Goal: Task Accomplishment & Management: Use online tool/utility

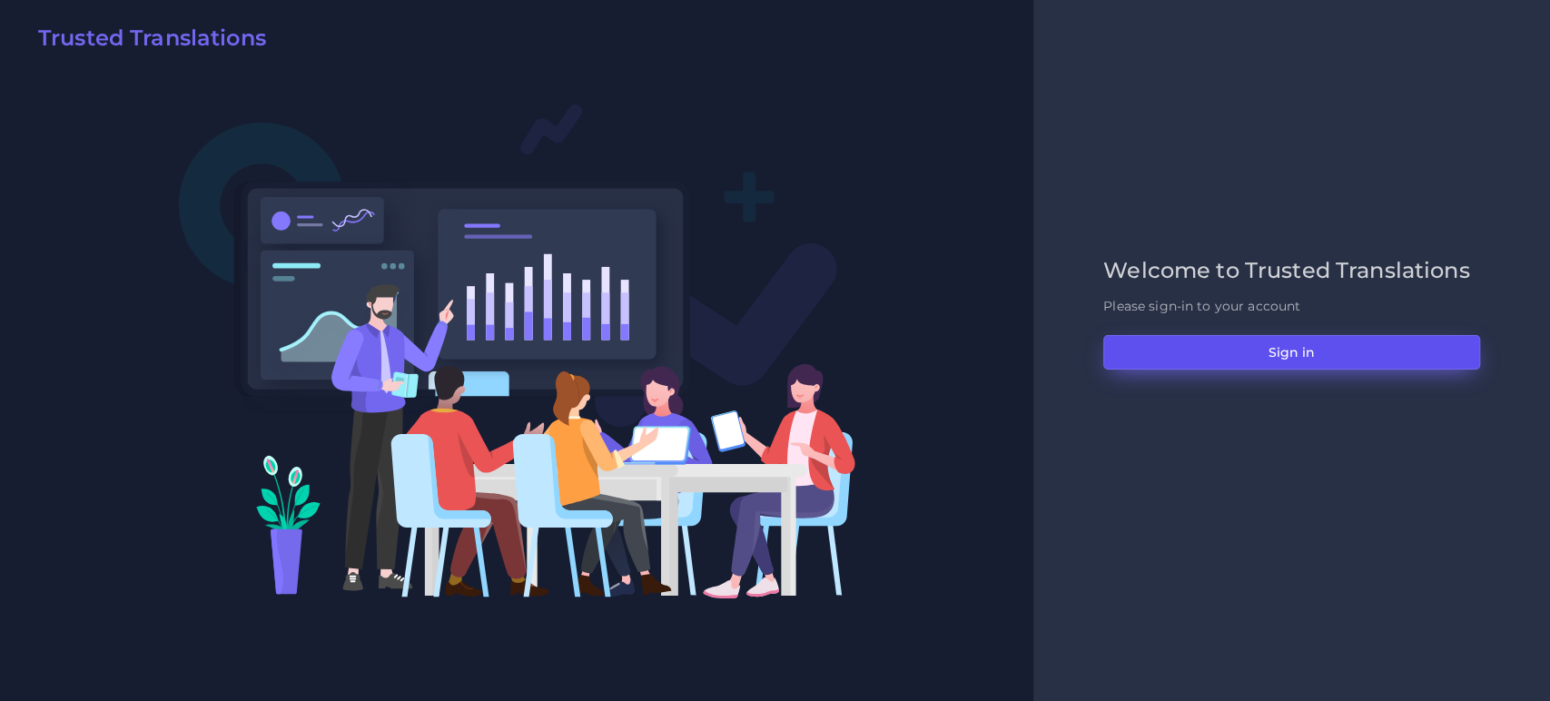
click at [1242, 355] on button "Sign in" at bounding box center [1291, 352] width 377 height 34
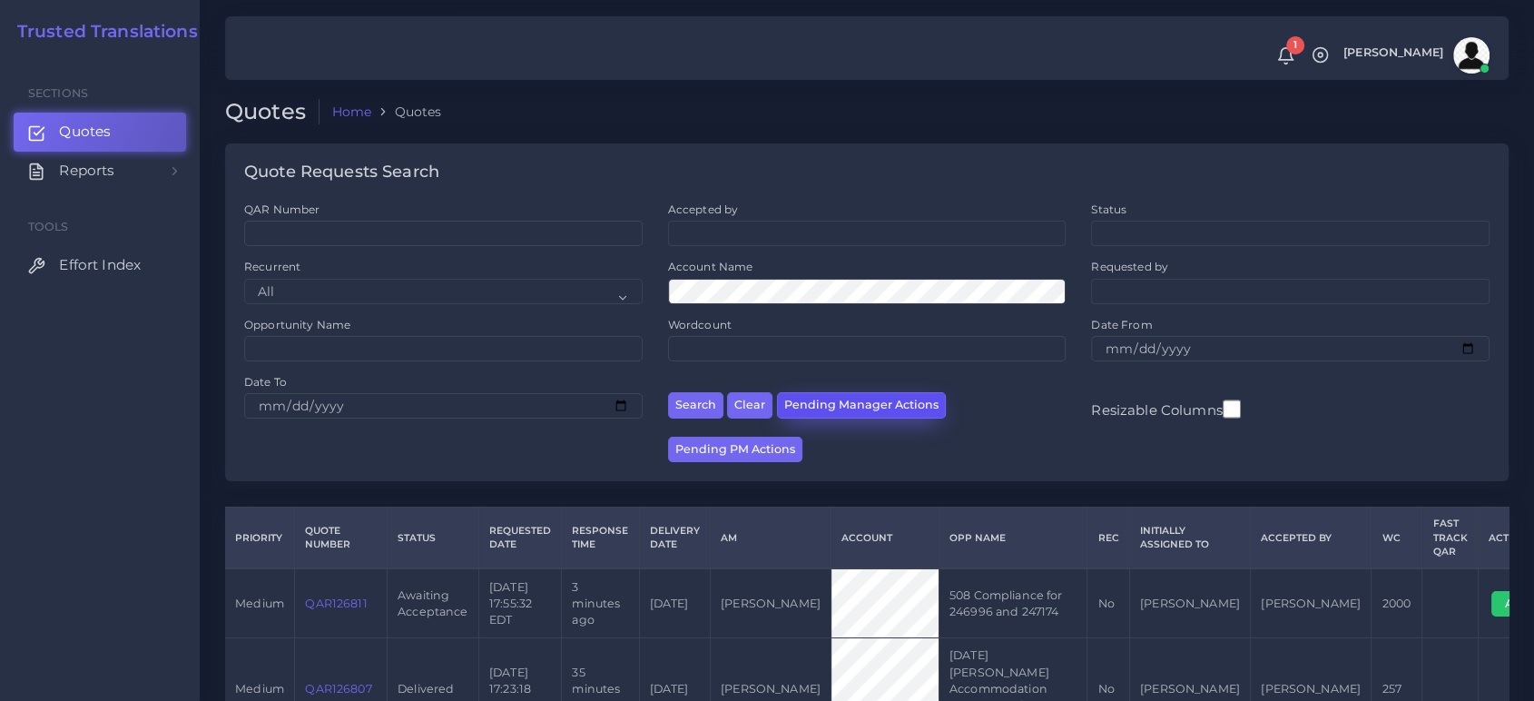
click at [862, 404] on button "Pending Manager Actions" at bounding box center [861, 405] width 169 height 26
select select "awaiting_manager_initial_review"
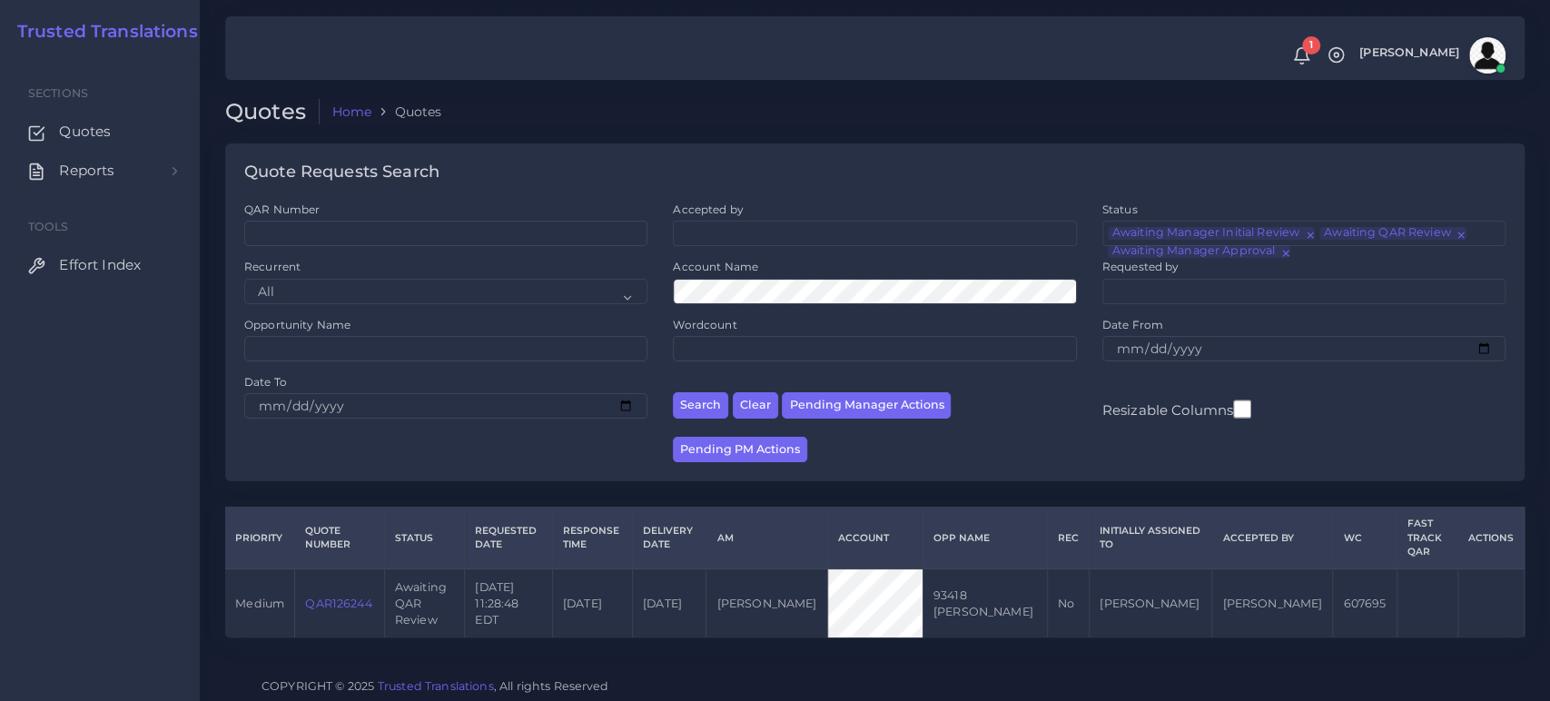
click at [350, 599] on link "QAR126244" at bounding box center [338, 603] width 66 height 14
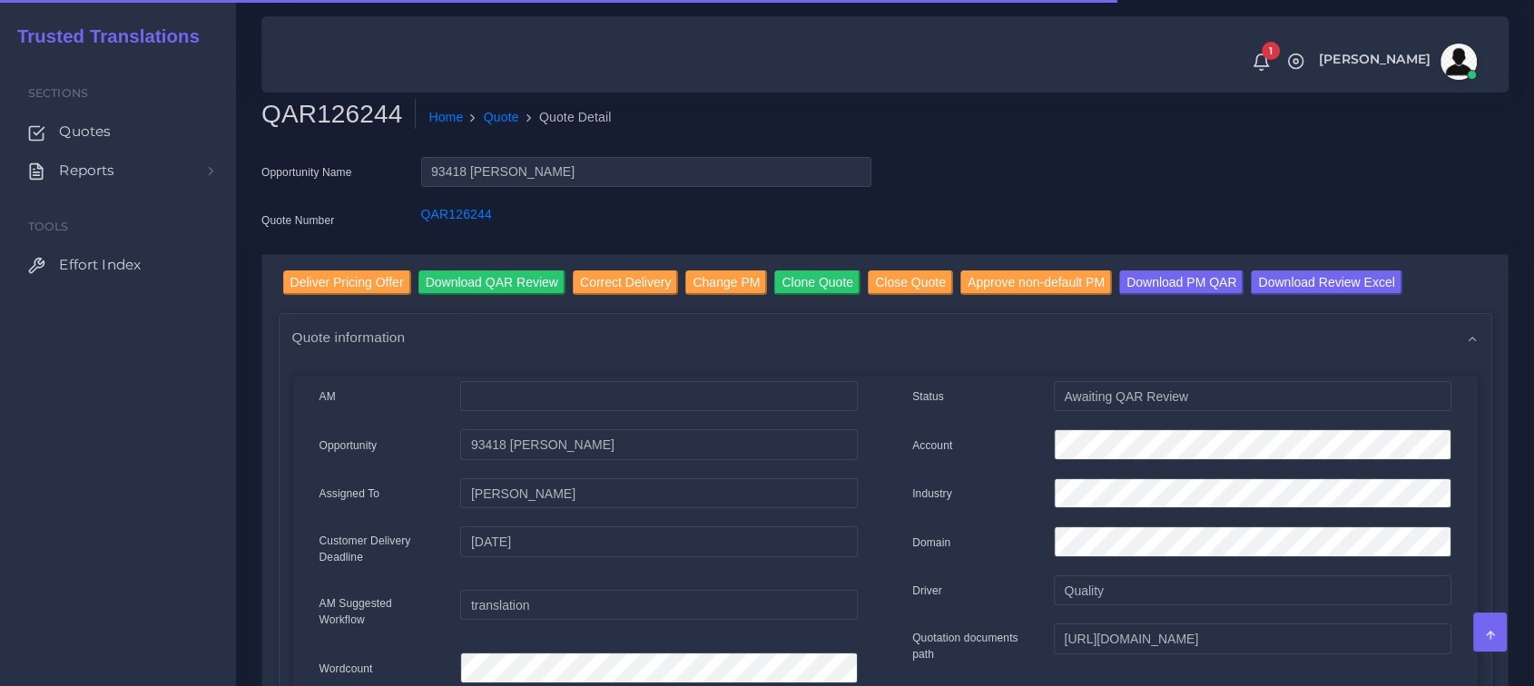
drag, startPoint x: 0, startPoint y: 0, endPoint x: 64, endPoint y: 605, distance: 608.0
click at [60, 605] on div "Sections Quotes Reports Sales Campaigns Keywords excel processor Tools Effort I…" at bounding box center [118, 371] width 236 height 630
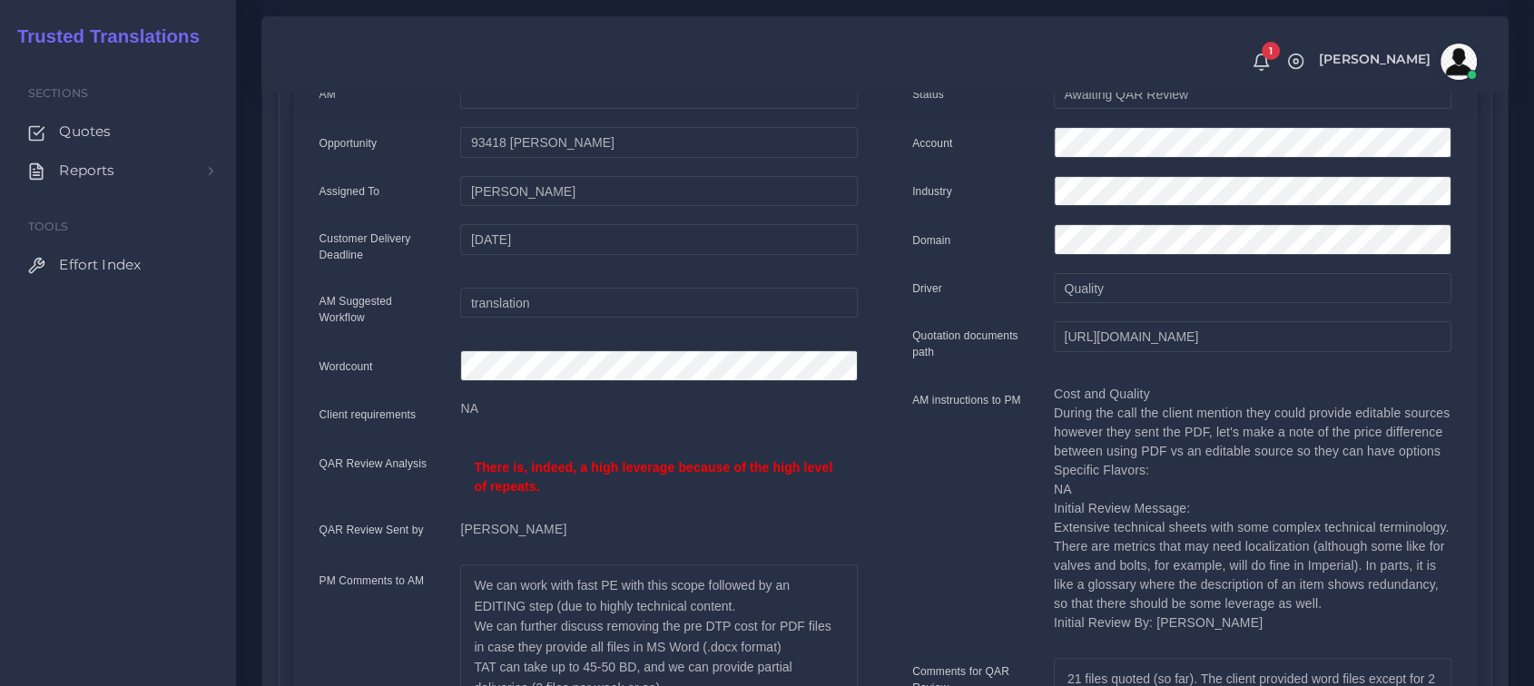
scroll to position [101, 0]
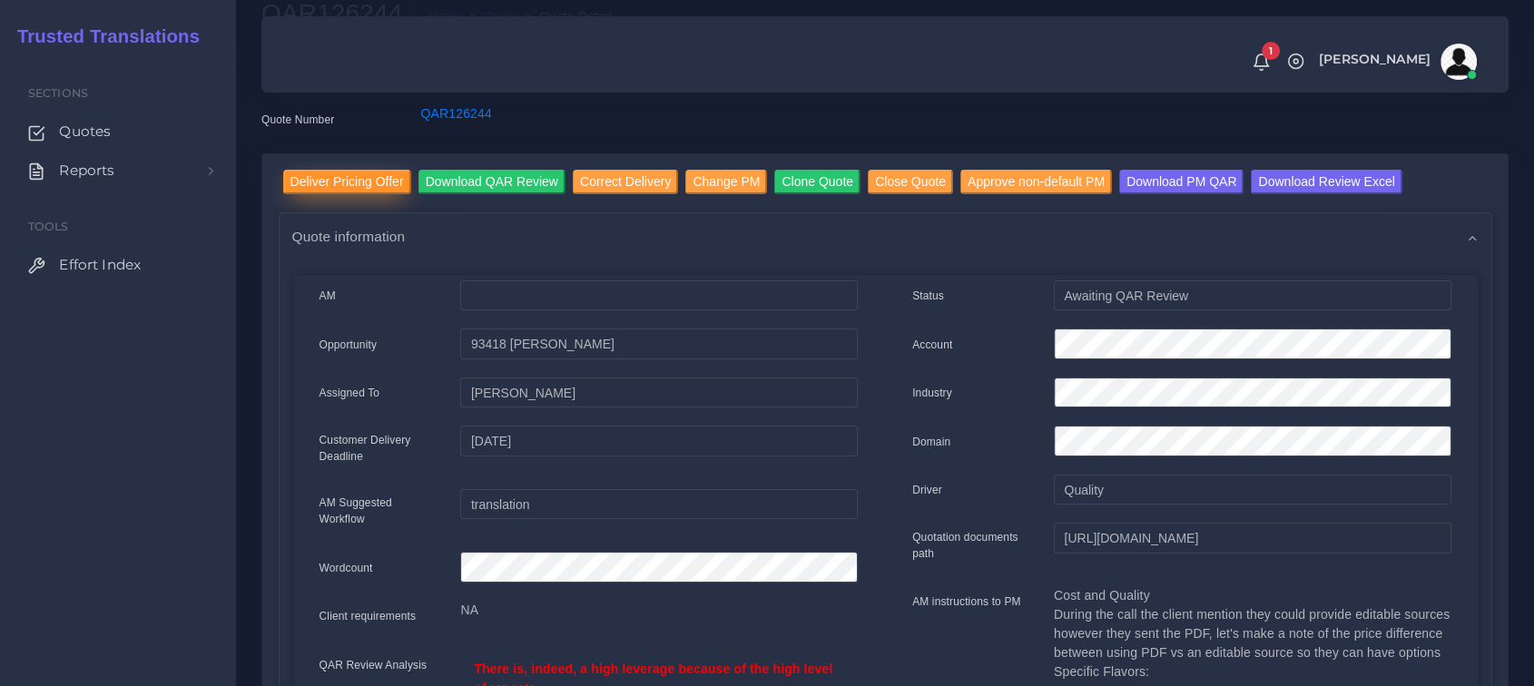
click at [349, 182] on input "Deliver Pricing Offer" at bounding box center [347, 182] width 128 height 25
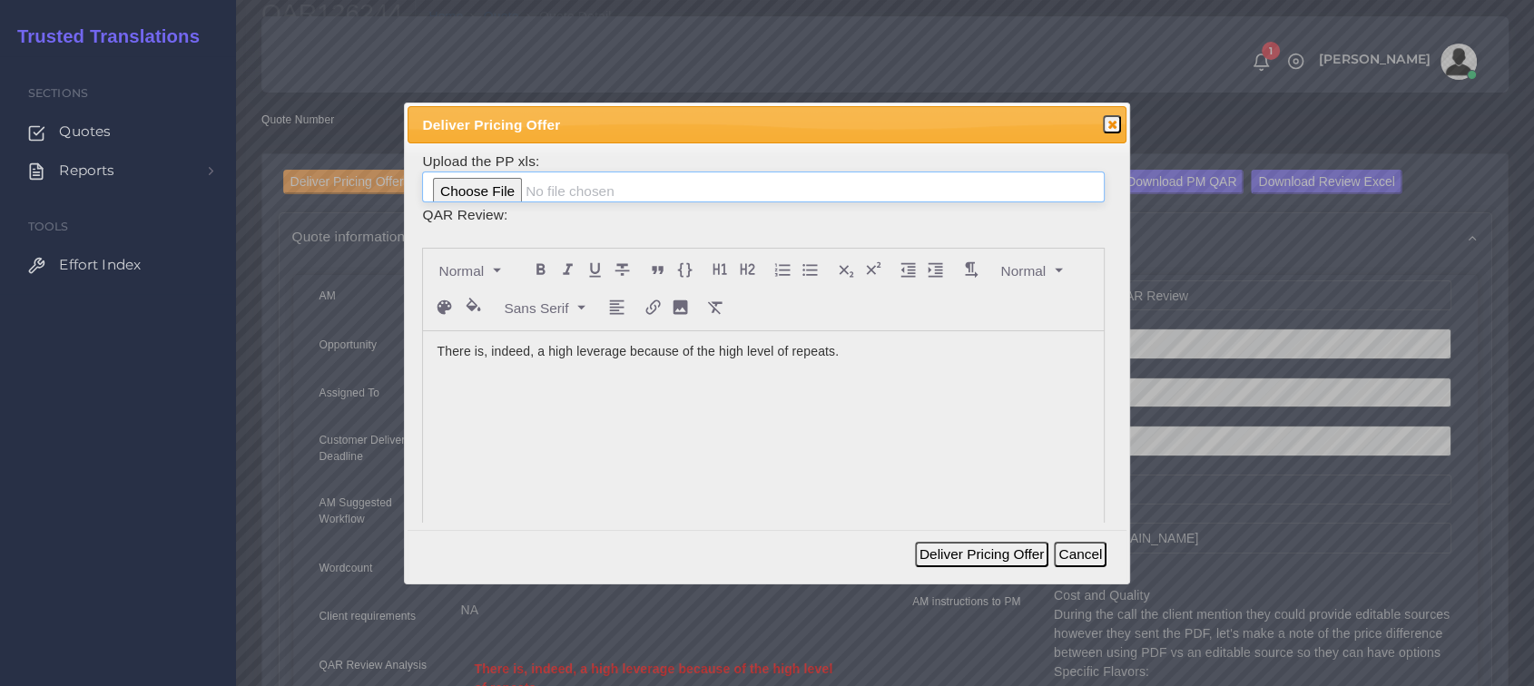
click at [475, 191] on input "file" at bounding box center [763, 187] width 682 height 31
type input "C:\fakepath\PP_Technip_Energies_126244.xlsx"
click at [889, 328] on div at bounding box center [763, 290] width 682 height 84
click at [886, 350] on p "There is, indeed, a high leverage because of the high level of repeats." at bounding box center [763, 351] width 653 height 19
click at [989, 550] on button "Deliver Pricing Offer" at bounding box center [981, 554] width 133 height 25
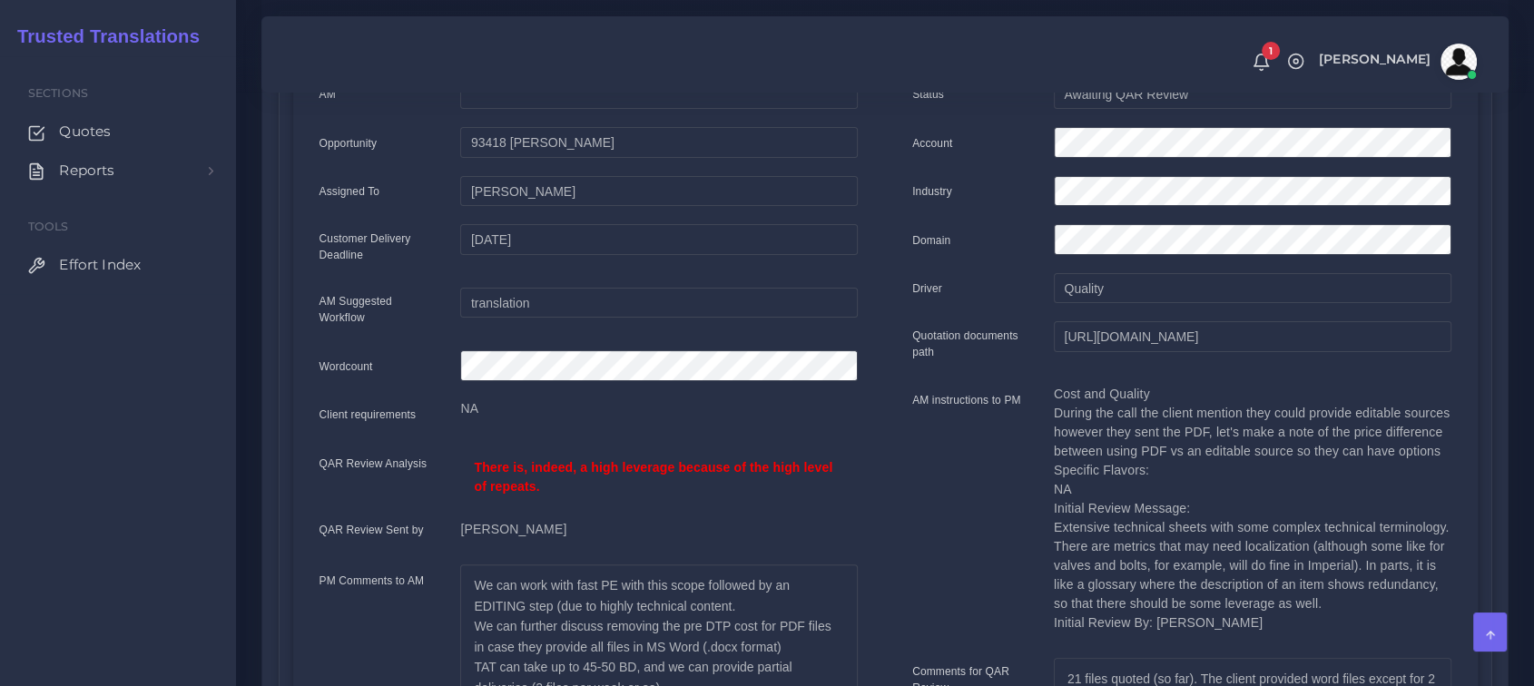
scroll to position [202, 0]
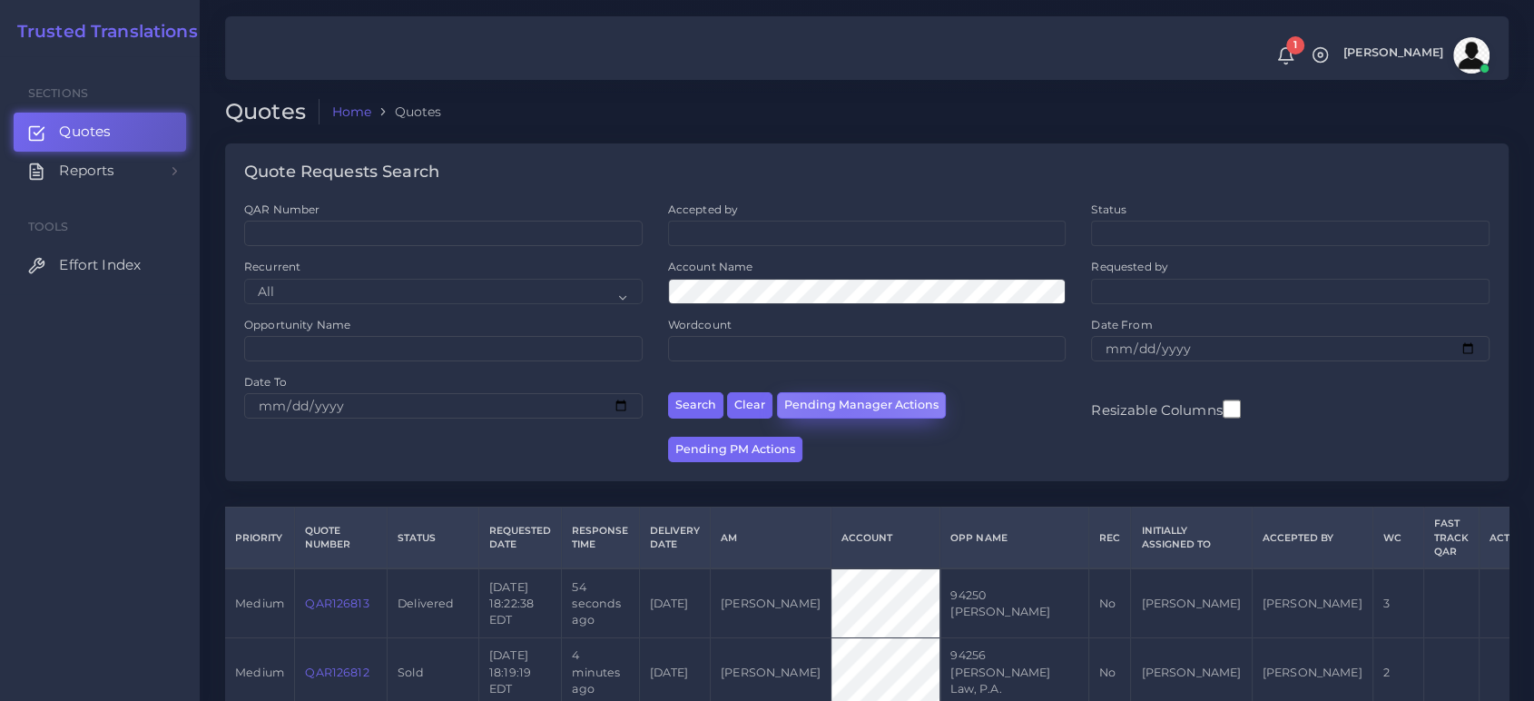
click at [842, 405] on button "Pending Manager Actions" at bounding box center [861, 405] width 169 height 26
select select "awaiting_manager_initial_review"
